Goal: Information Seeking & Learning: Compare options

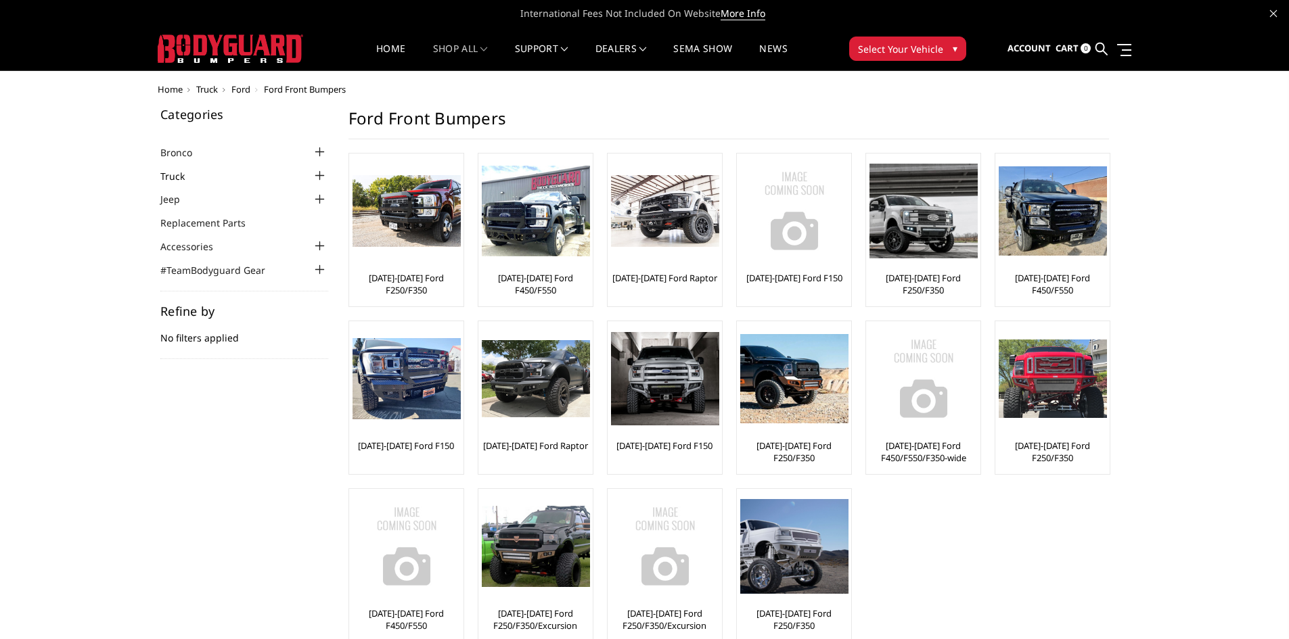
click at [177, 175] on link "Truck" at bounding box center [180, 176] width 41 height 14
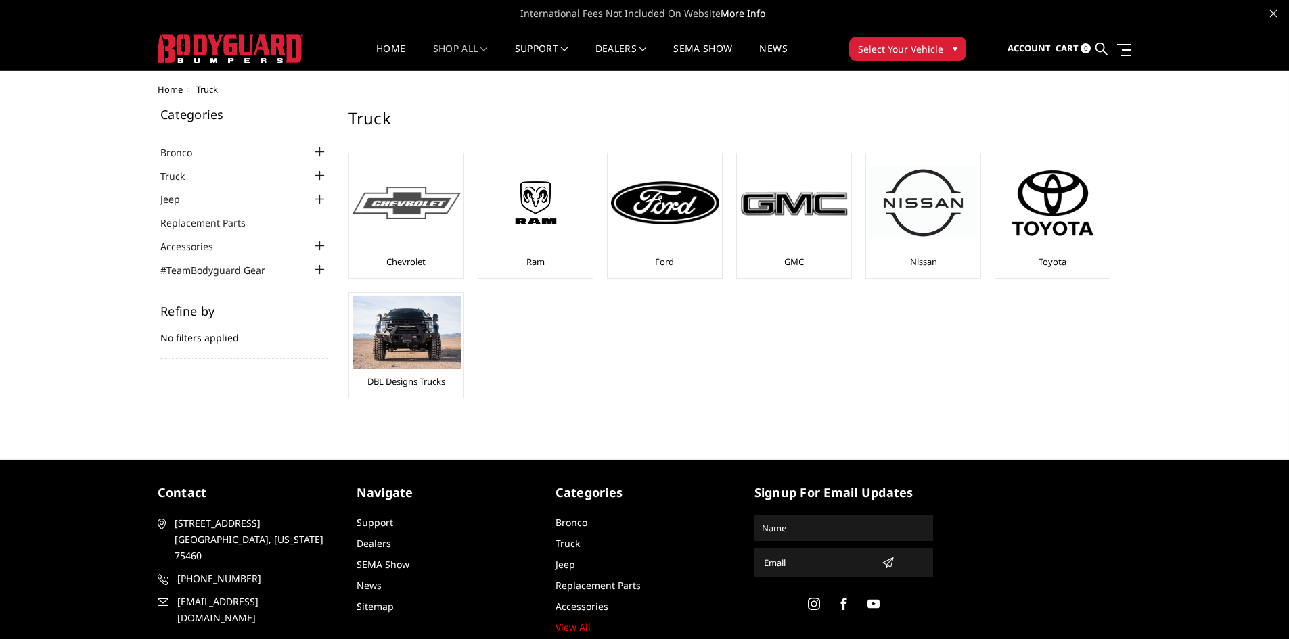
click at [422, 225] on div at bounding box center [407, 203] width 108 height 92
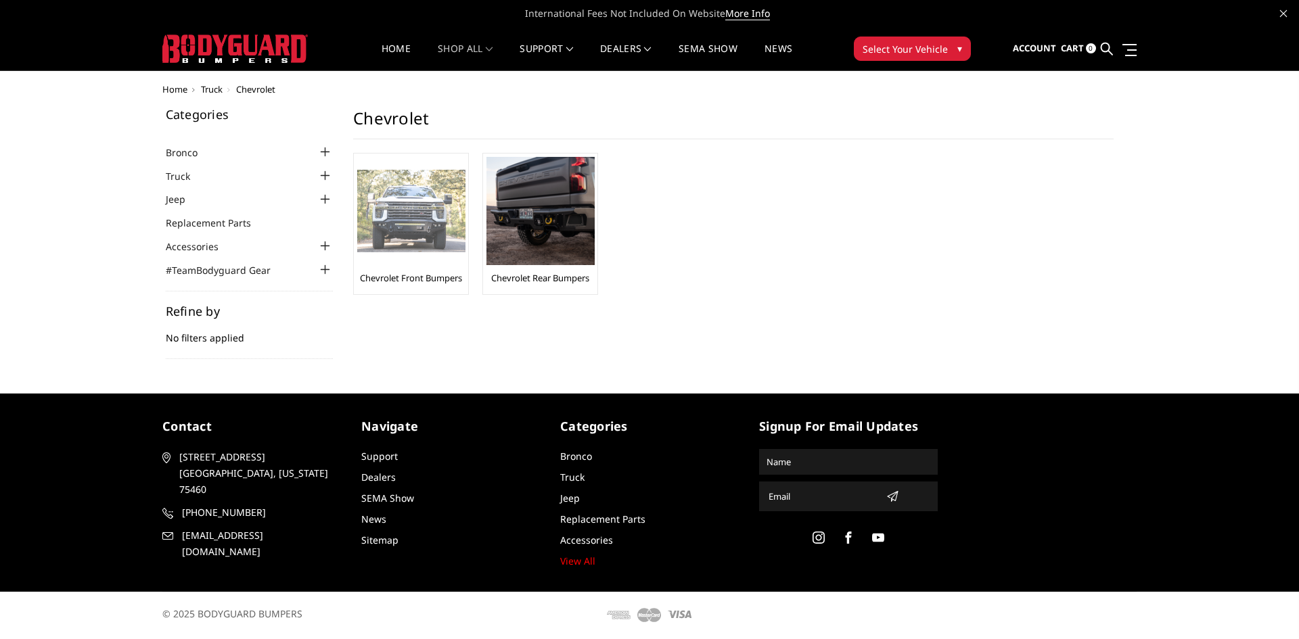
click at [380, 279] on link "Chevrolet Front Bumpers" at bounding box center [411, 278] width 102 height 12
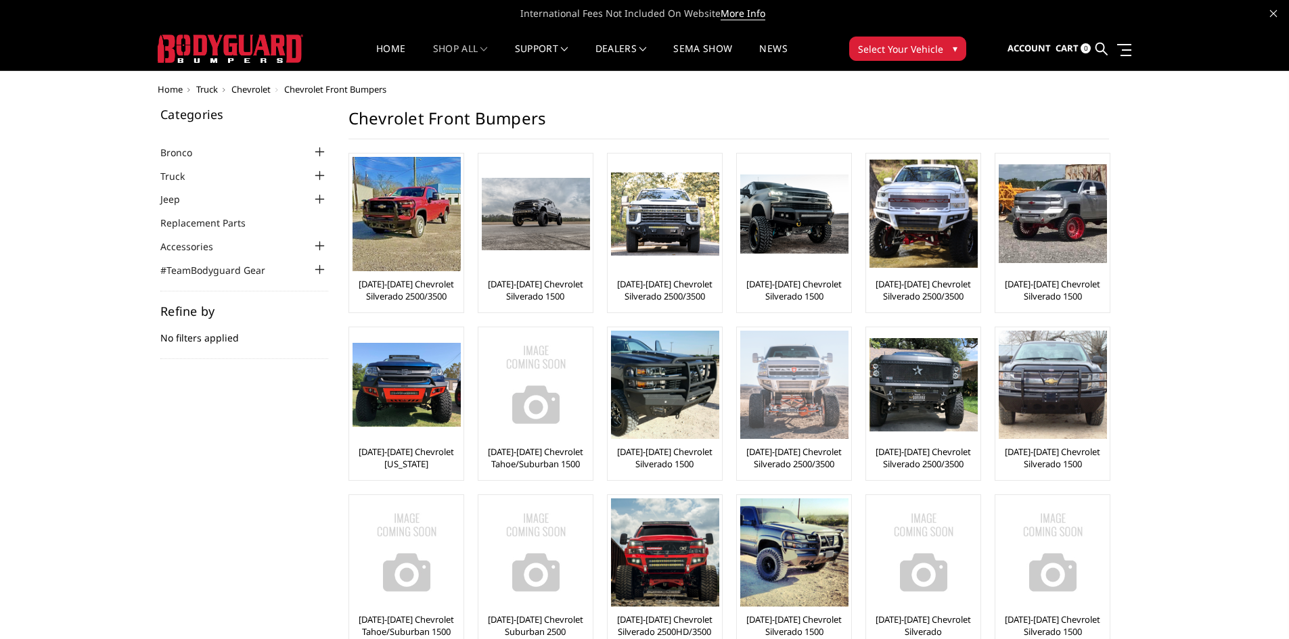
click at [788, 424] on img at bounding box center [794, 385] width 108 height 108
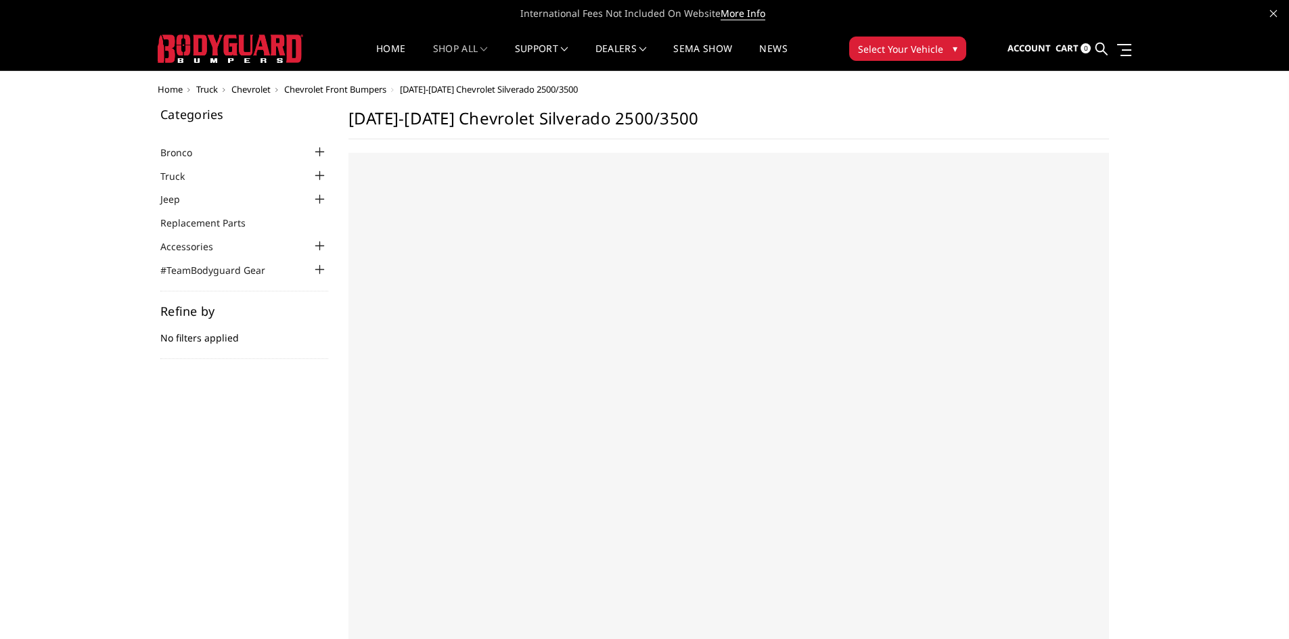
select select "US"
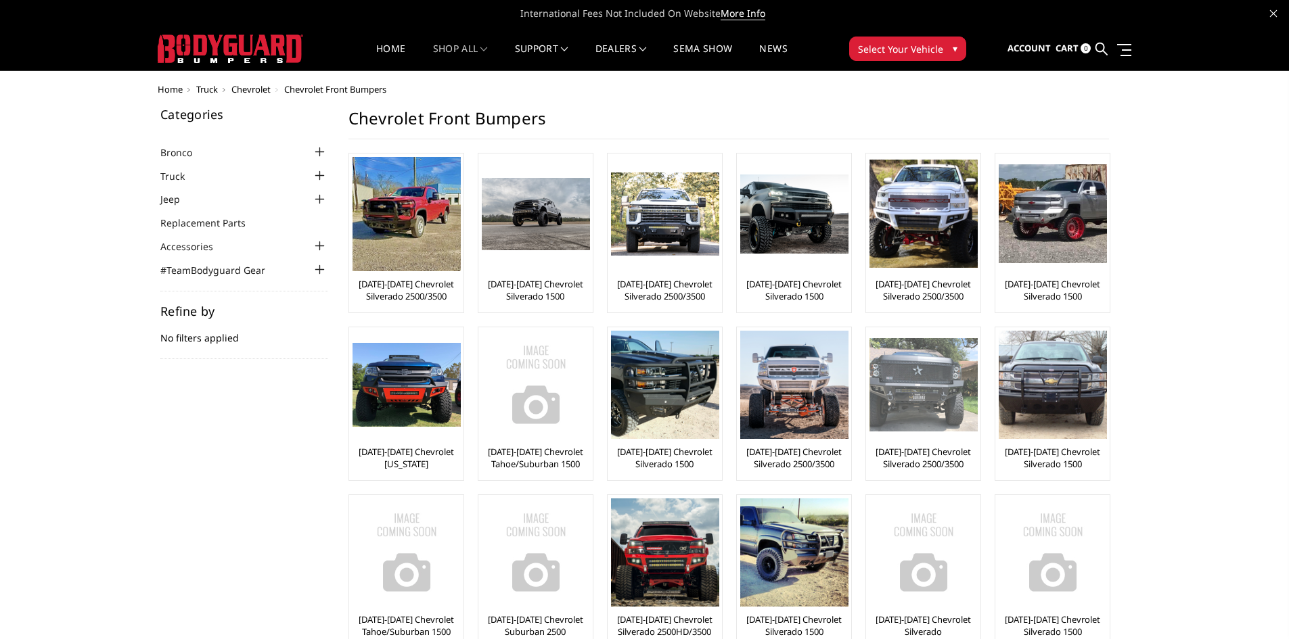
click at [951, 468] on link "[DATE]-[DATE] Chevrolet Silverado 2500/3500" at bounding box center [924, 458] width 108 height 24
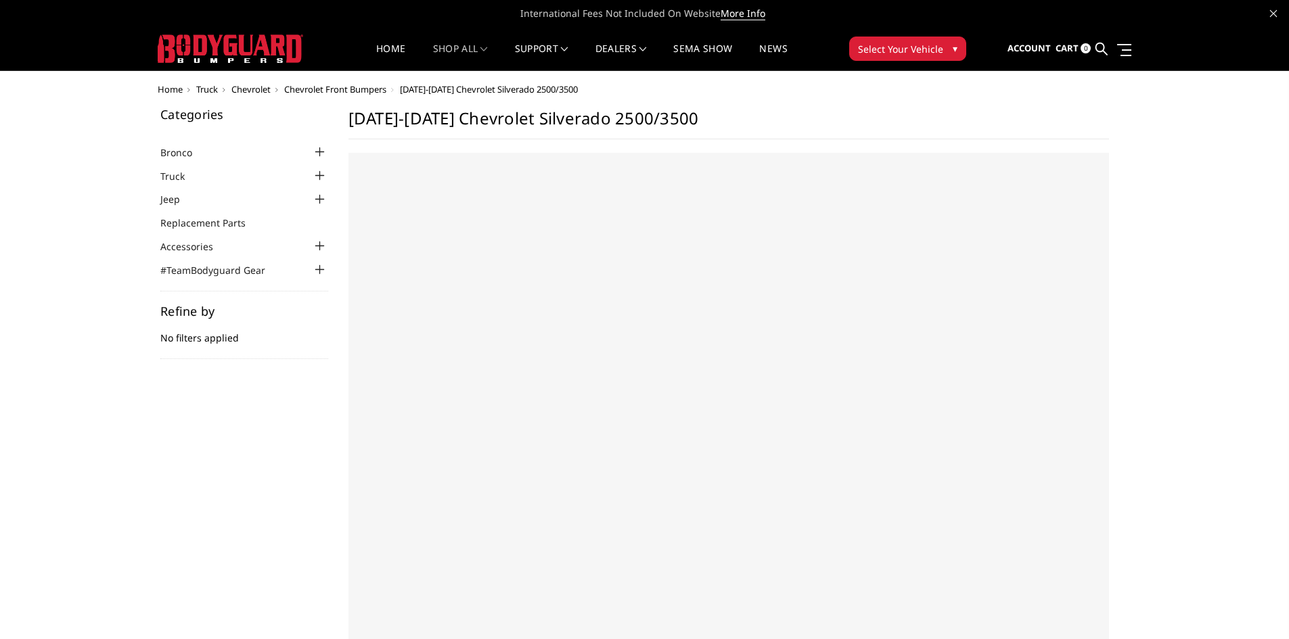
select select "US"
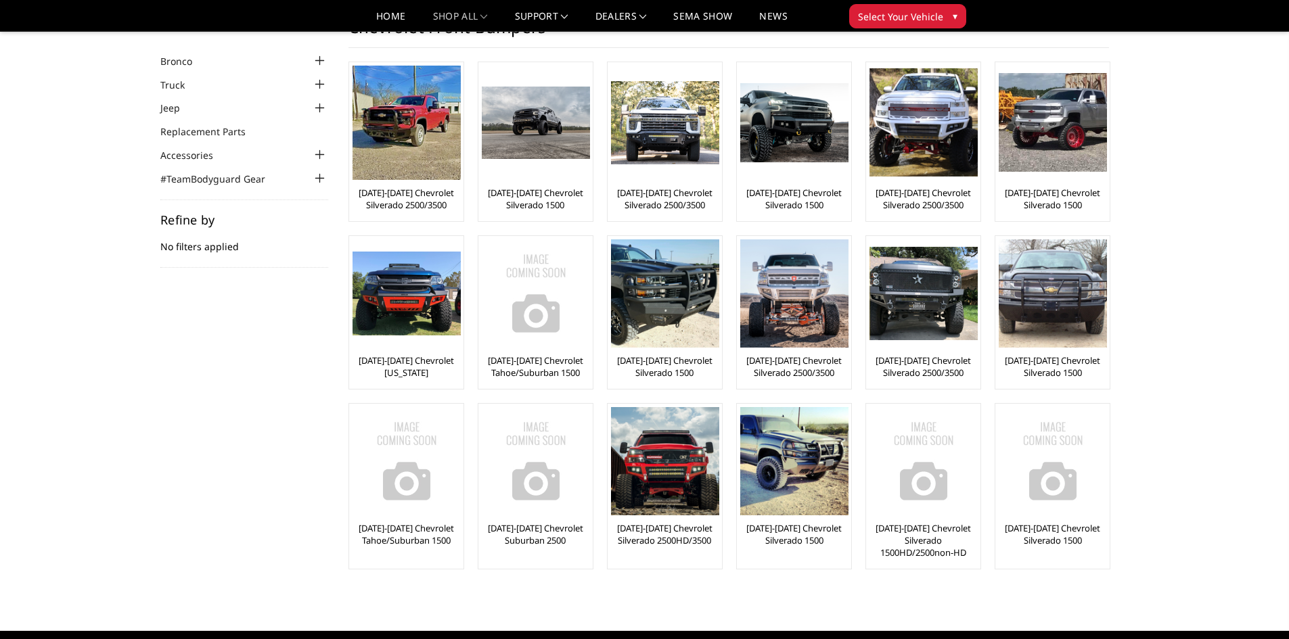
scroll to position [68, 0]
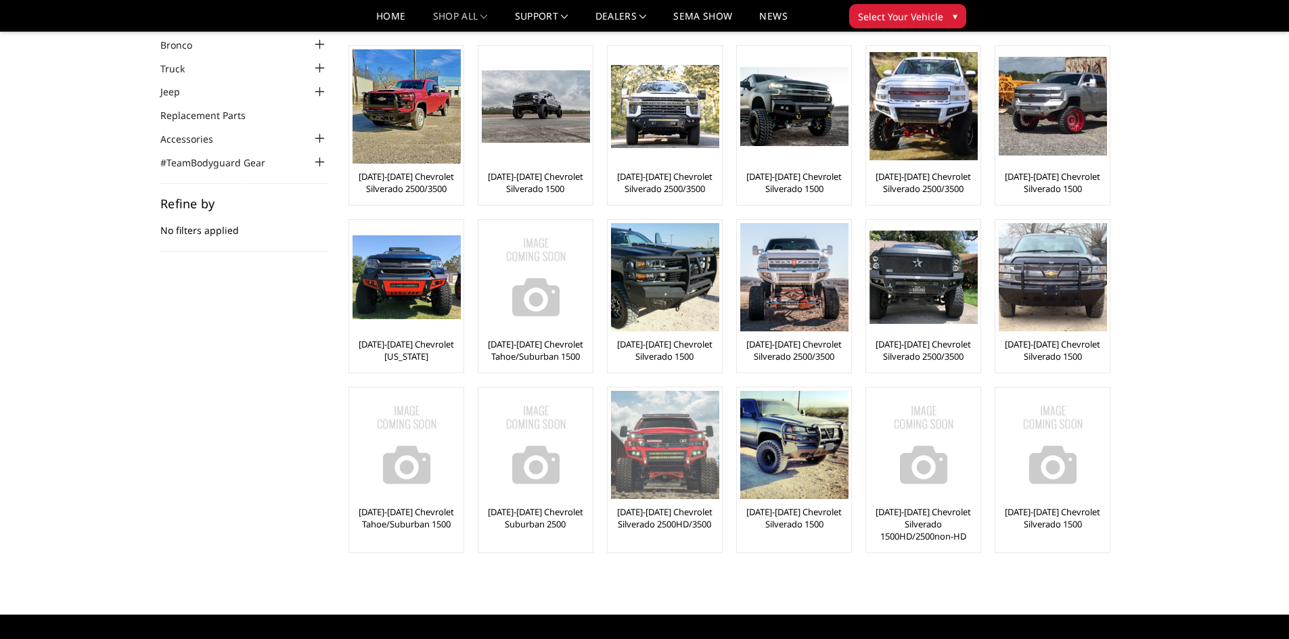
click at [650, 516] on link "[DATE]-[DATE] Chevrolet Silverado 2500HD/3500" at bounding box center [665, 518] width 108 height 24
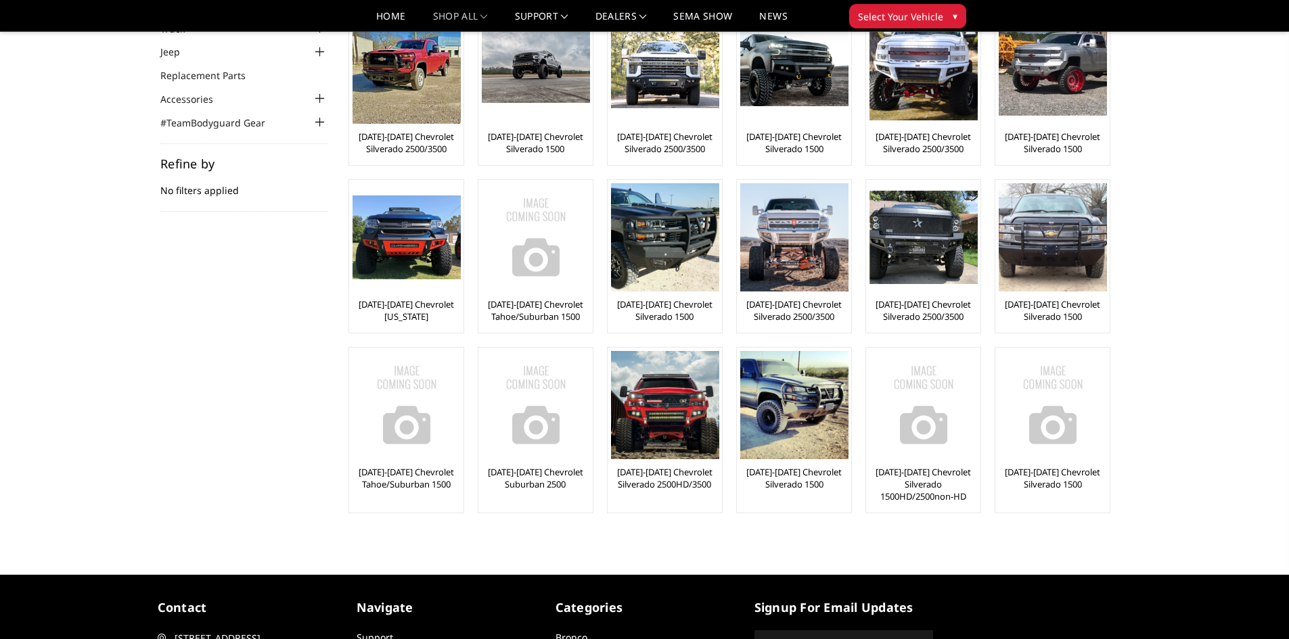
scroll to position [68, 0]
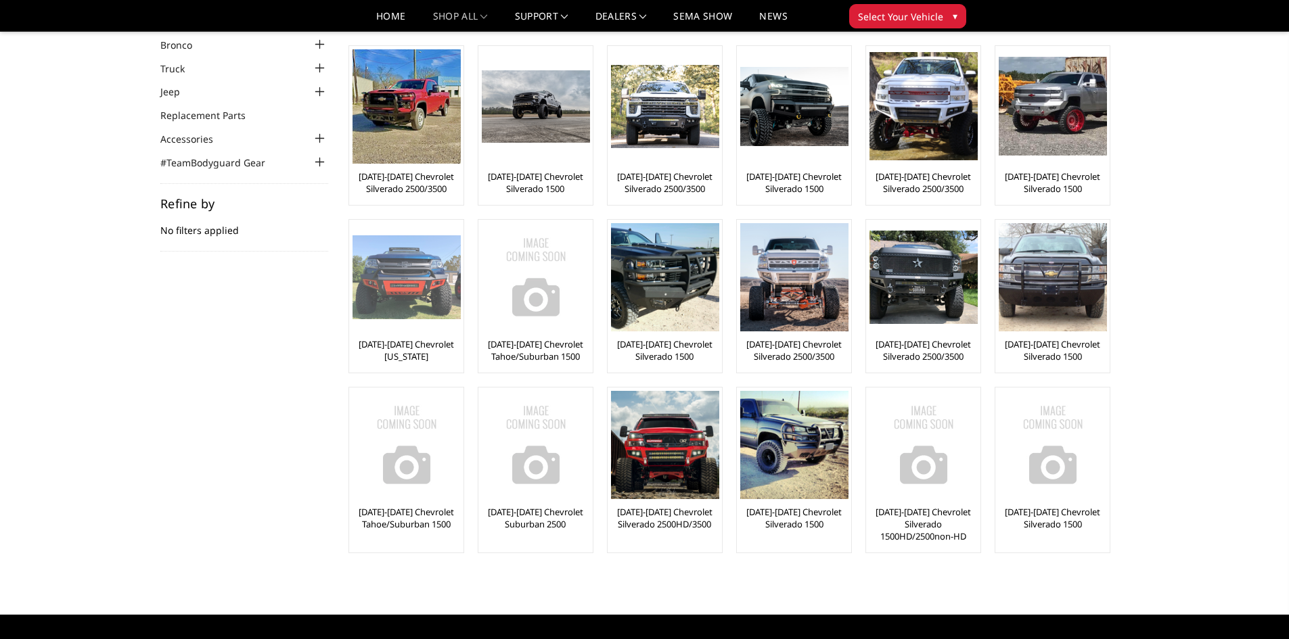
click at [395, 353] on link "[DATE]-[DATE] Chevrolet [US_STATE]" at bounding box center [407, 350] width 108 height 24
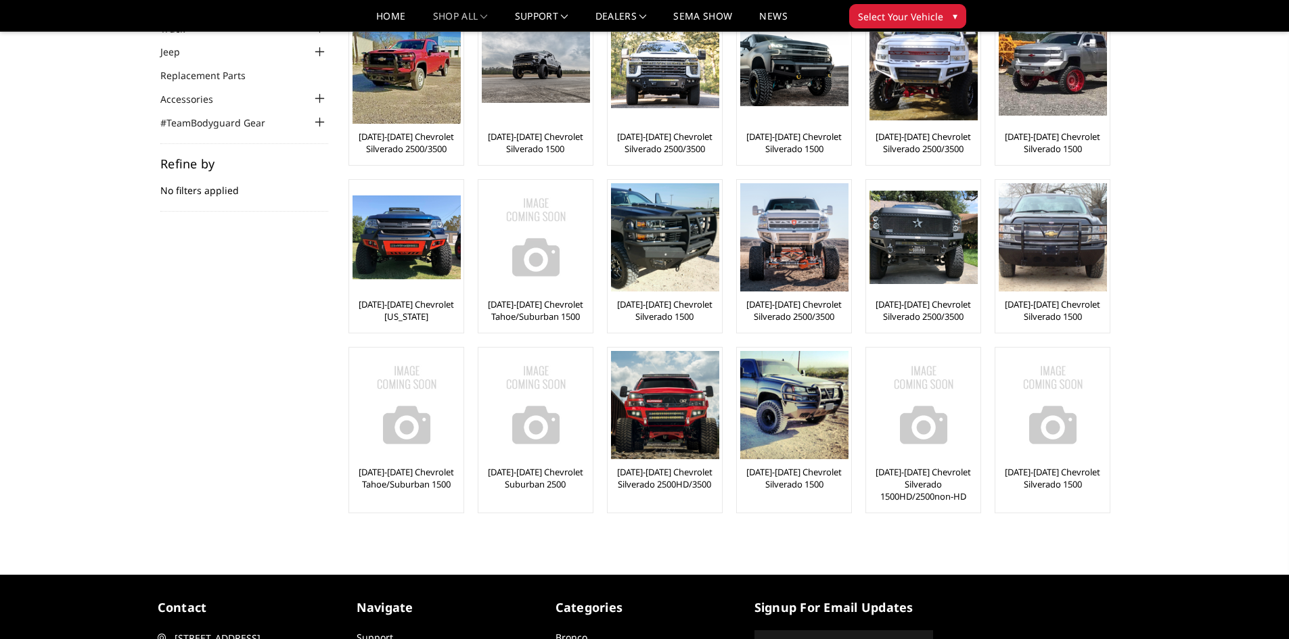
scroll to position [68, 0]
